Goal: Information Seeking & Learning: Understand process/instructions

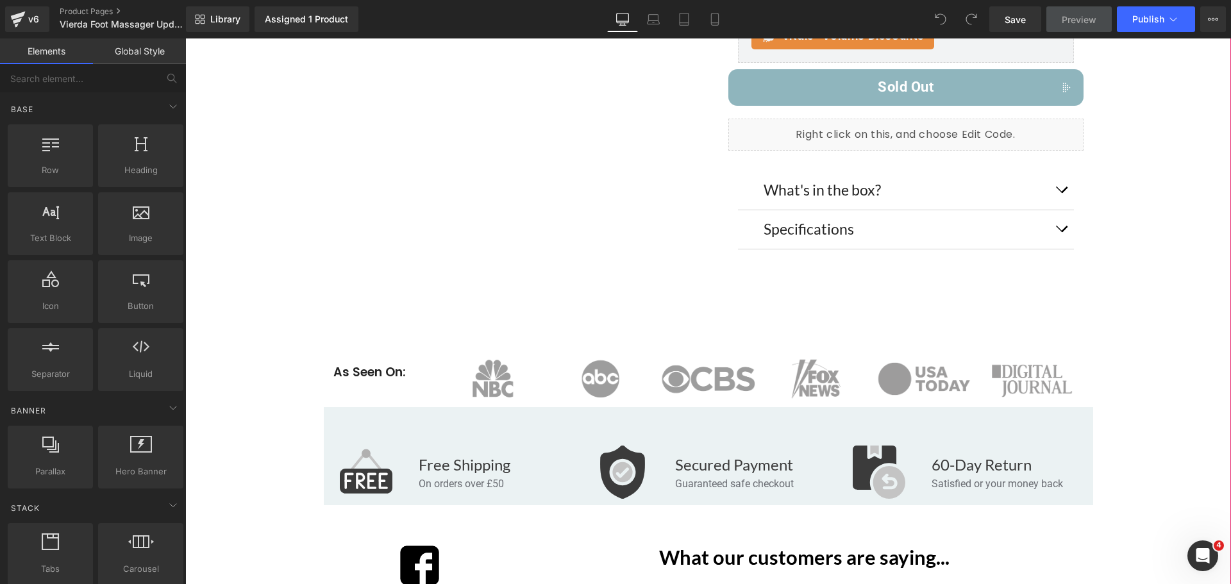
scroll to position [834, 0]
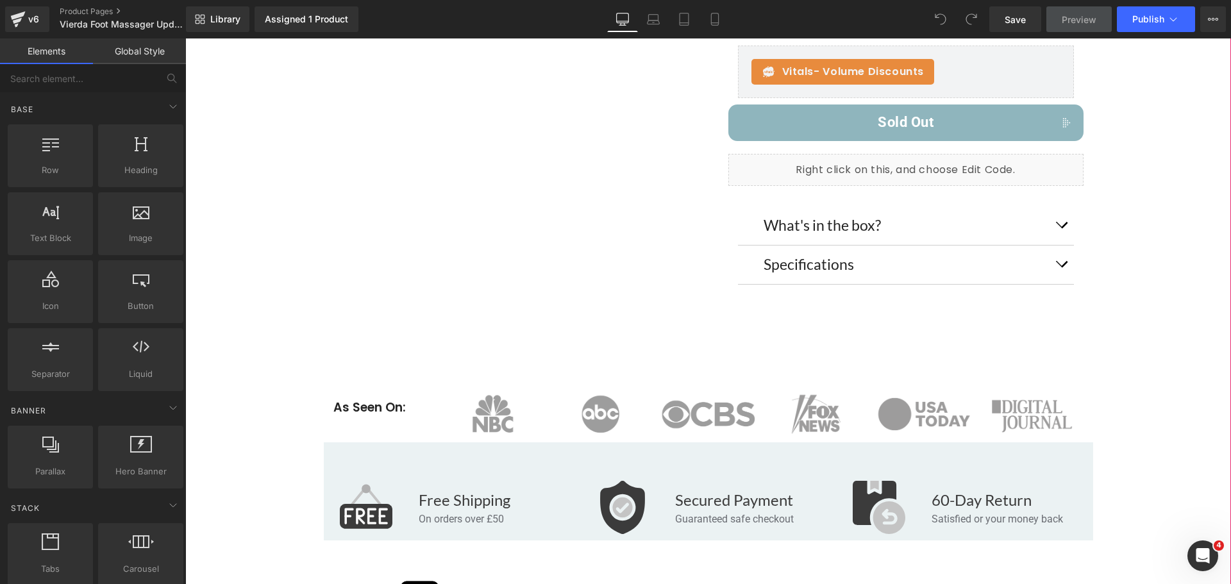
click at [906, 228] on div "What's in the box? Text Block" at bounding box center [906, 225] width 285 height 19
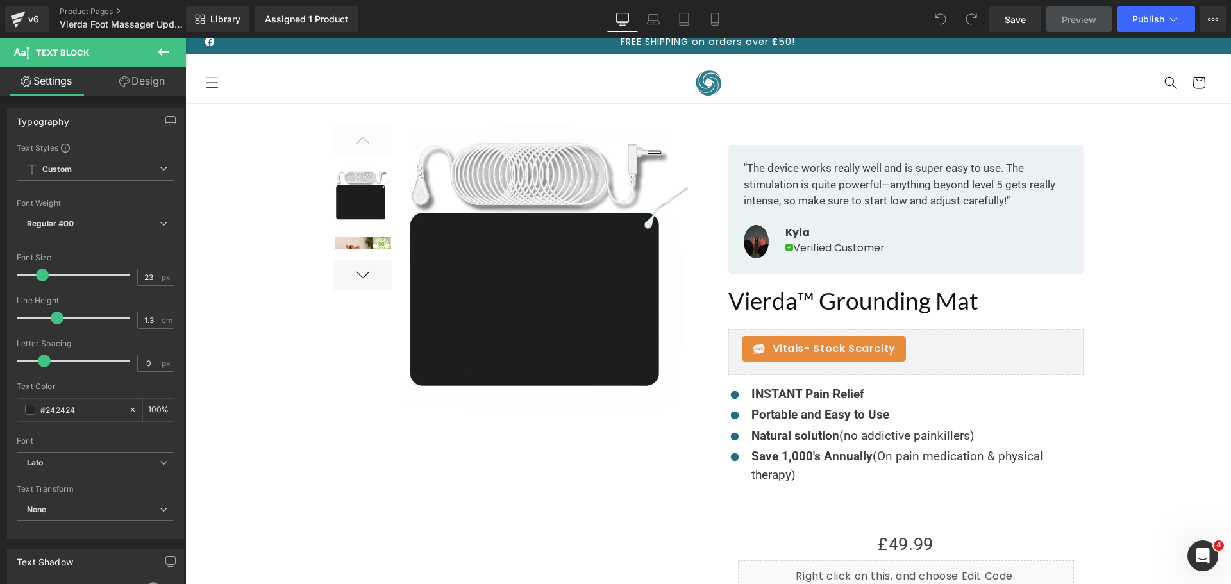
scroll to position [0, 0]
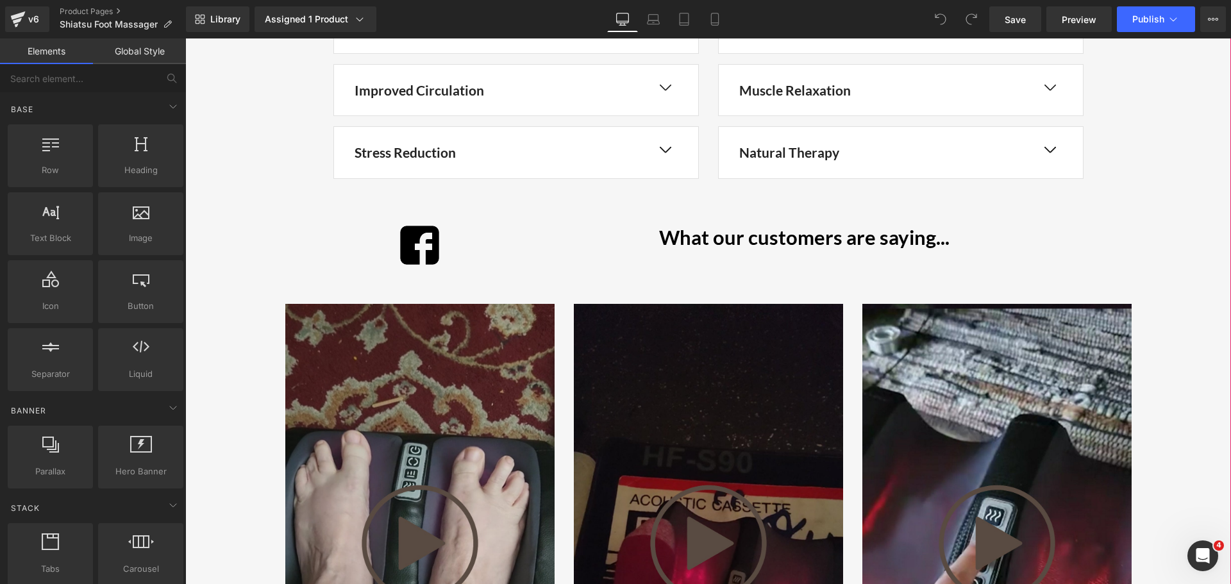
scroll to position [1667, 0]
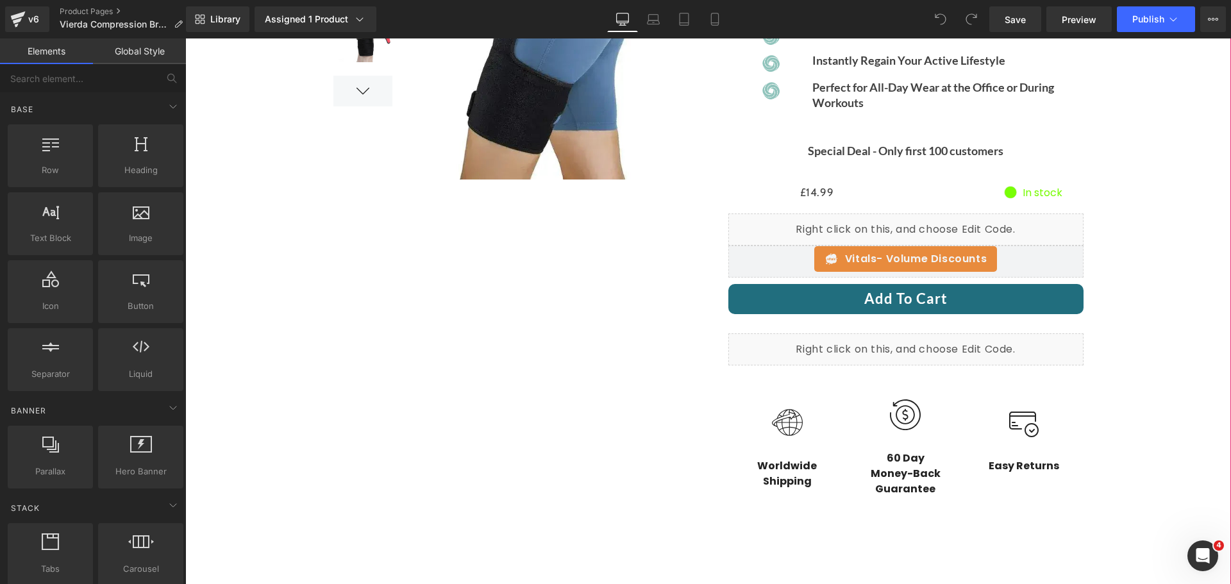
scroll to position [256, 0]
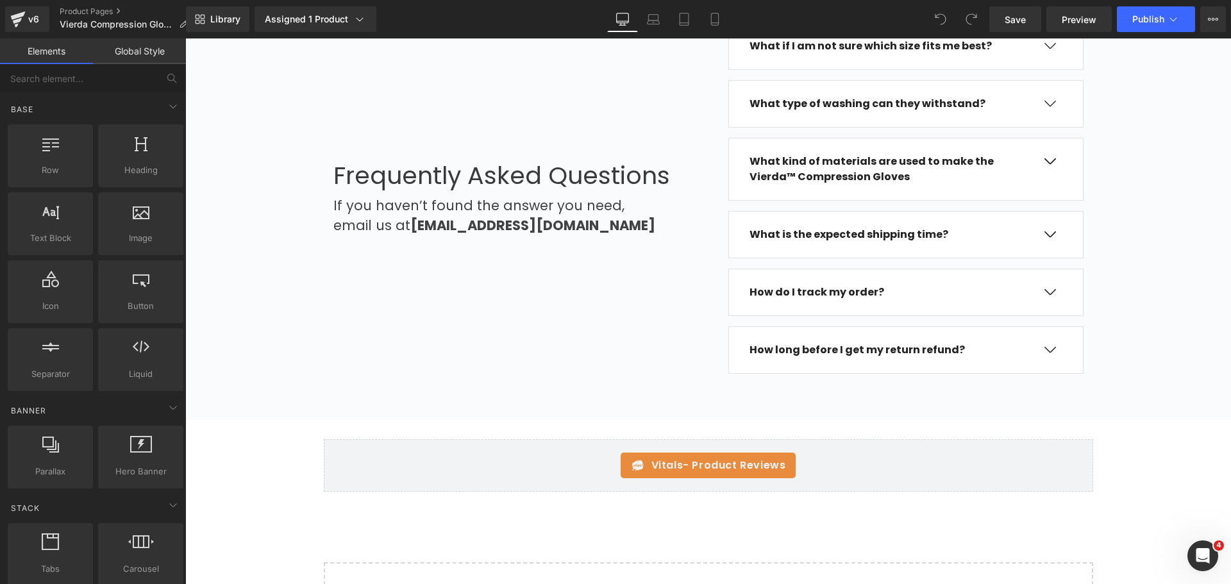
scroll to position [4168, 0]
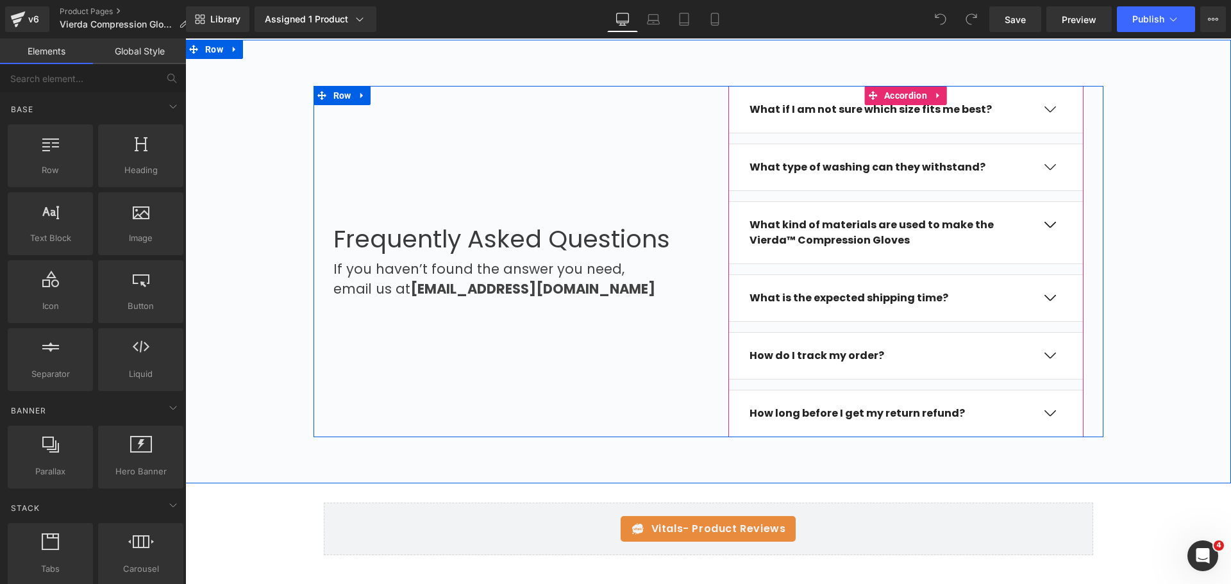
click at [964, 290] on div "What is the expected shipping time? Text Block" at bounding box center [893, 297] width 287 height 15
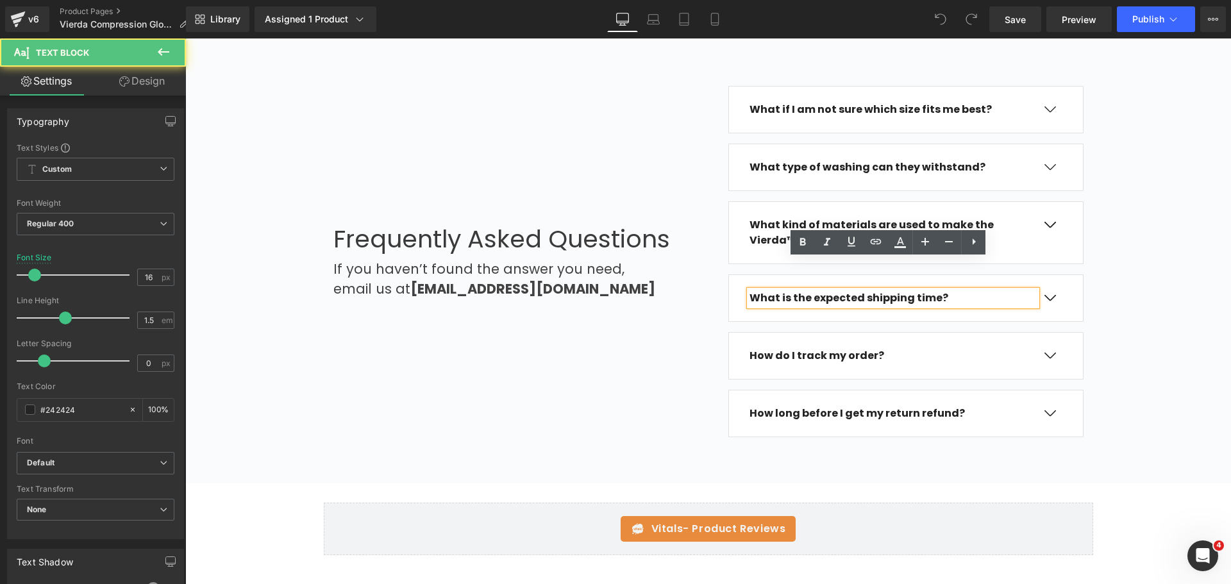
click at [964, 290] on div "What is the expected shipping time? Text Block" at bounding box center [893, 297] width 287 height 15
click at [1049, 294] on button "button" at bounding box center [1050, 299] width 26 height 10
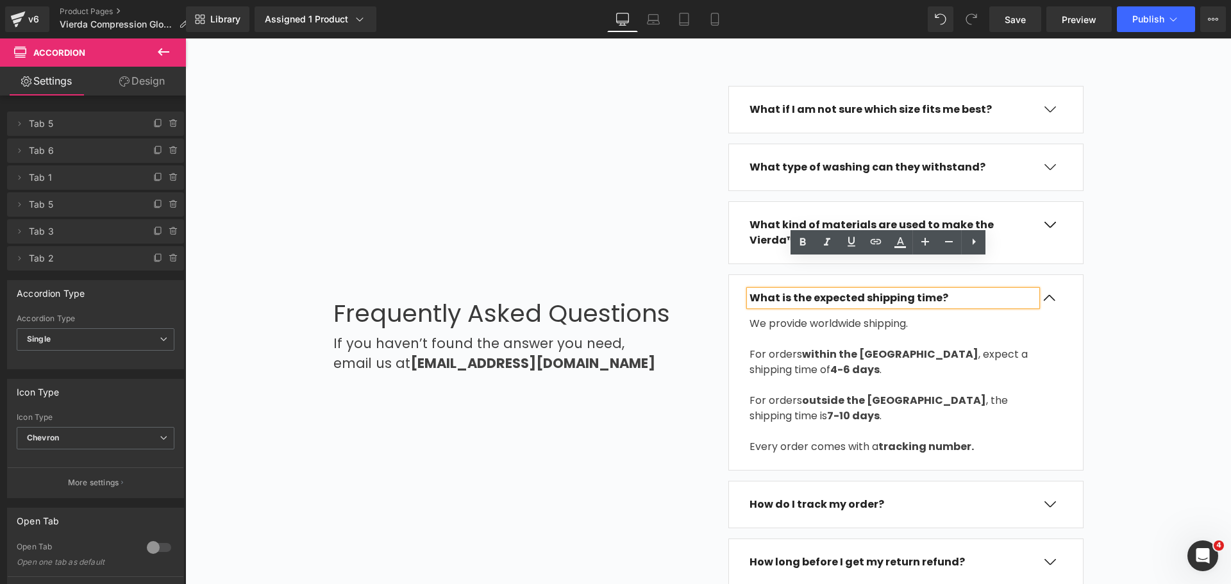
click at [856, 351] on div "We provide worldwide shipping. For orders within the [GEOGRAPHIC_DATA] , expect…" at bounding box center [893, 385] width 287 height 139
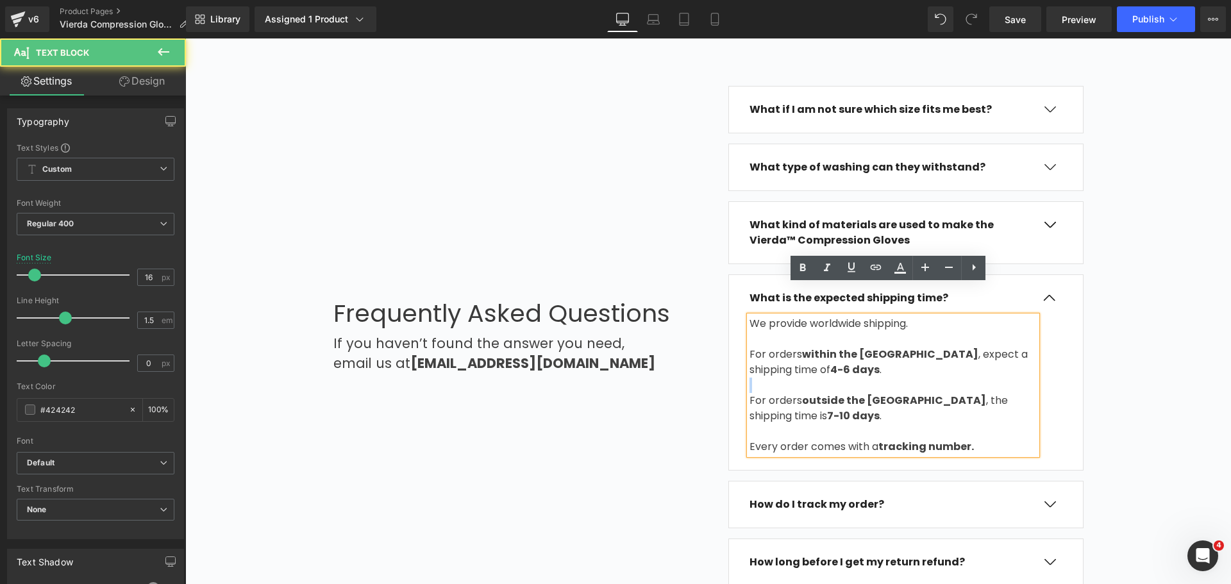
click at [856, 378] on p at bounding box center [893, 385] width 287 height 15
click at [857, 378] on p at bounding box center [893, 385] width 287 height 15
click at [846, 347] on p "For orders within the [GEOGRAPHIC_DATA] , expect a shipping time of 4-6 days ." at bounding box center [893, 362] width 287 height 31
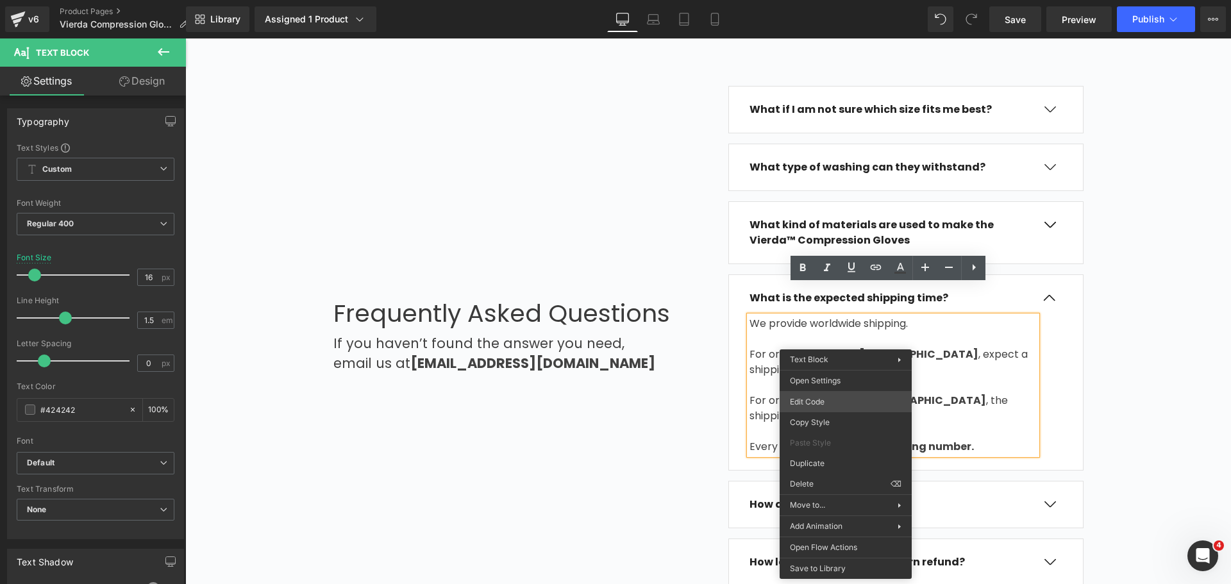
click at [807, 0] on div "You are previewing how the will restyle your page. You can not edit Elements in…" at bounding box center [615, 0] width 1231 height 0
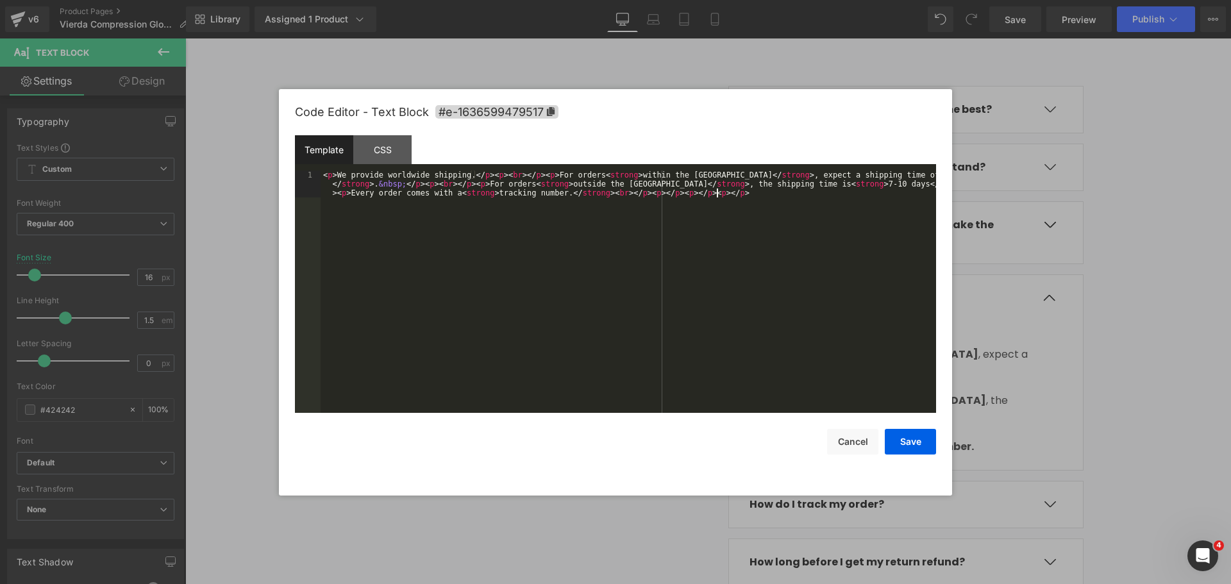
click at [620, 209] on div "< p > We provide worldwide shipping. </ p > < p > < br > </ p > < p > For order…" at bounding box center [629, 319] width 616 height 296
click at [722, 192] on div "< p > We provide worldwide shipping. </ p > < p > < br > </ p > < p > For order…" at bounding box center [629, 319] width 616 height 296
